Goal: Navigation & Orientation: Find specific page/section

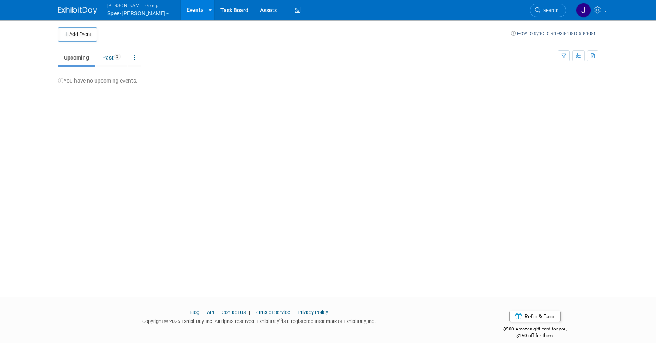
click at [134, 15] on button "Kondracki Group Spee-Dee" at bounding box center [143, 10] width 72 height 20
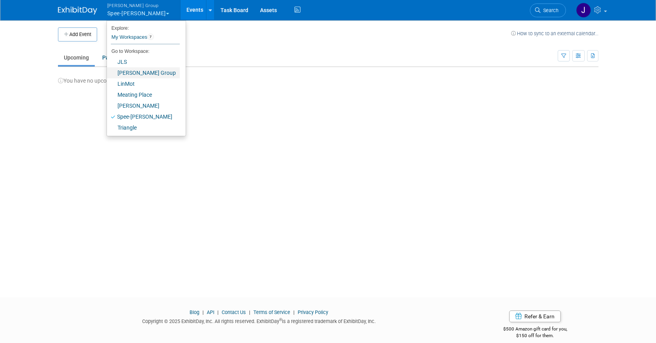
click at [128, 69] on link "[PERSON_NAME] Group" at bounding box center [143, 72] width 73 height 11
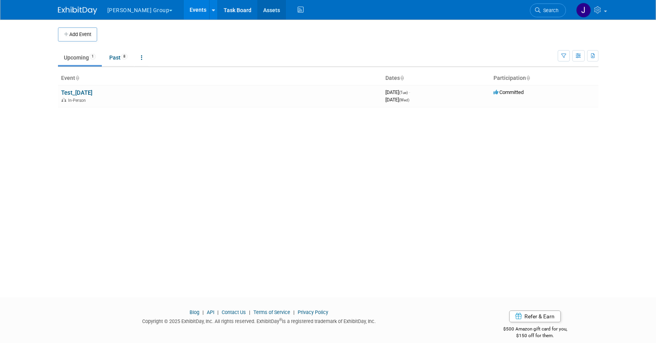
click at [257, 9] on link "Assets" at bounding box center [271, 10] width 29 height 20
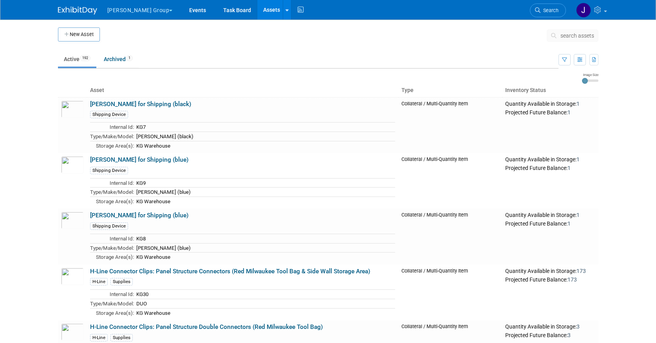
drag, startPoint x: 659, startPoint y: 289, endPoint x: 633, endPoint y: -31, distance: 320.6
click at [633, 0] on html "[PERSON_NAME] Group Explore: My Workspaces 7 Go to Workspace: JLS [PERSON_NAME]…" at bounding box center [328, 171] width 656 height 343
